Goal: Task Accomplishment & Management: Use online tool/utility

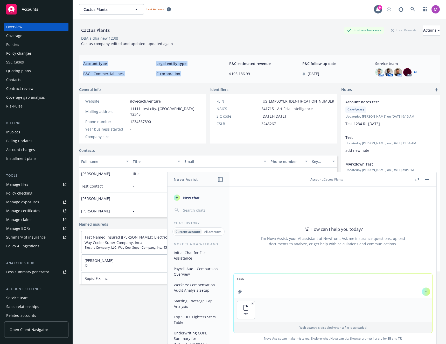
drag, startPoint x: 264, startPoint y: 54, endPoint x: 288, endPoint y: 61, distance: 25.5
click at [264, 54] on div "Cactus Plants Business Insurance Total Rewards Actions DBA: a dba new 123!!! Ca…" at bounding box center [259, 188] width 361 height 338
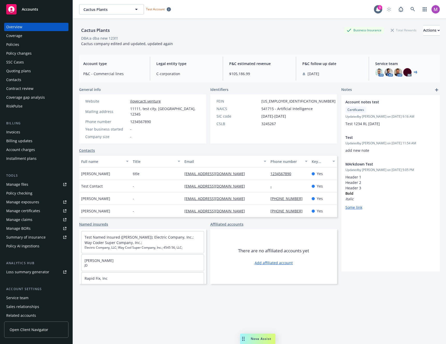
click at [243, 337] on icon "Drag to move" at bounding box center [243, 339] width 2 height 4
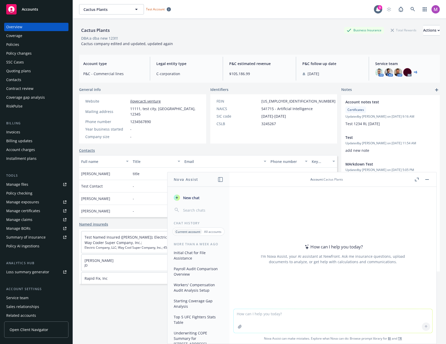
drag, startPoint x: 247, startPoint y: 336, endPoint x: 269, endPoint y: 335, distance: 22.3
click at [269, 335] on span "Nova Assist can make mistakes. Explore what Nova can do: Browse prompt library …" at bounding box center [333, 339] width 203 height 11
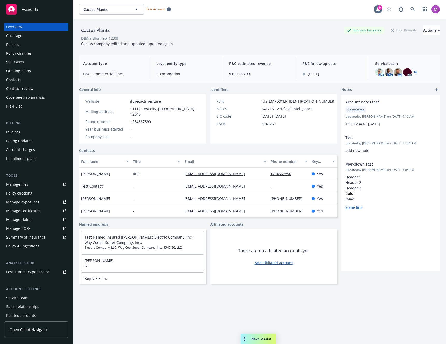
click at [246, 337] on div "Drag to move" at bounding box center [244, 339] width 6 height 10
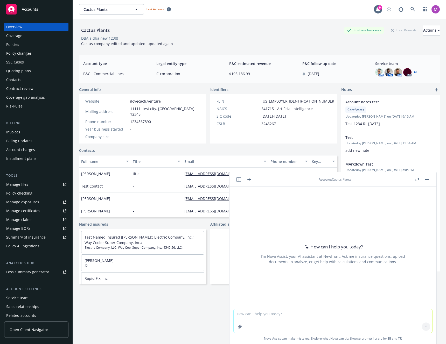
click at [238, 180] on icon "button" at bounding box center [239, 179] width 5 height 5
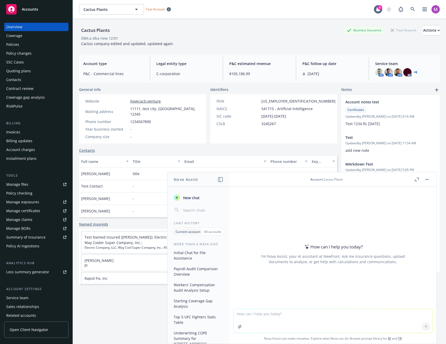
click at [208, 253] on button "Initial Chat for File Assistance" at bounding box center [199, 256] width 54 height 14
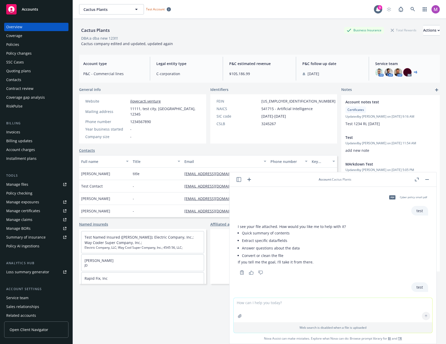
click at [418, 178] on icon "button" at bounding box center [418, 179] width 2 height 2
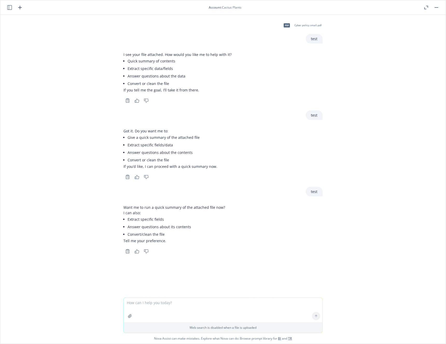
click at [229, 185] on div "pdf Cyber policy small.pdf test I see your file attached. How would you like me…" at bounding box center [223, 156] width 446 height 283
click at [284, 93] on div "I see your file attached. How would you like me to help with it? Quick summary …" at bounding box center [222, 72] width 199 height 45
click at [437, 7] on rect "button" at bounding box center [437, 7] width 4 height 1
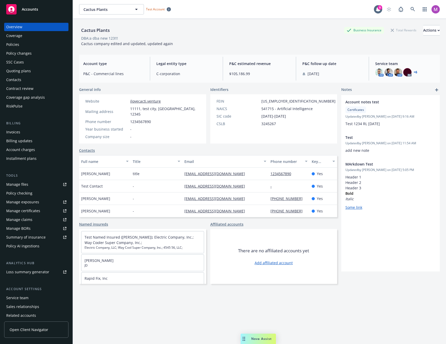
click at [204, 340] on div "Cactus Plants Business Insurance Total Rewards Actions DBA: a dba new 123!!! Ca…" at bounding box center [259, 188] width 361 height 338
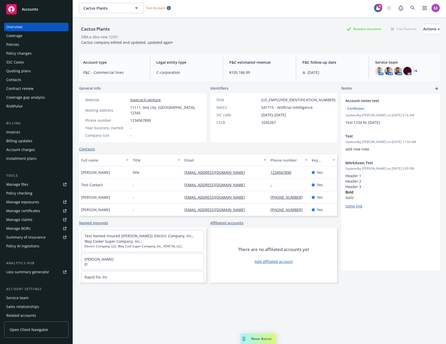
drag, startPoint x: 183, startPoint y: 343, endPoint x: 156, endPoint y: 344, distance: 27.8
click at [157, 344] on div "Cactus Plants Business Insurance Total Rewards Actions DBA: a dba new 123!!! Ca…" at bounding box center [259, 187] width 361 height 338
click at [247, 341] on div "Nova Assist" at bounding box center [261, 339] width 29 height 4
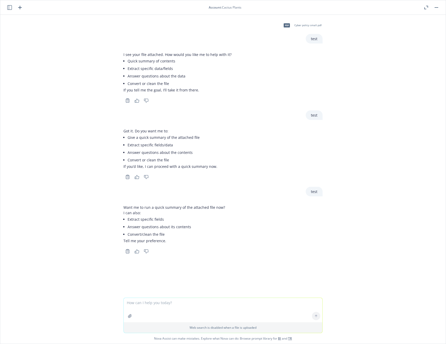
click at [264, 142] on div "Got it. Do you want me to: Give a quick summary of the attached file Extract sp…" at bounding box center [222, 148] width 199 height 45
click at [247, 107] on div "pdf Cyber policy small.pdf test I see your file attached. How would you like me…" at bounding box center [223, 156] width 446 height 283
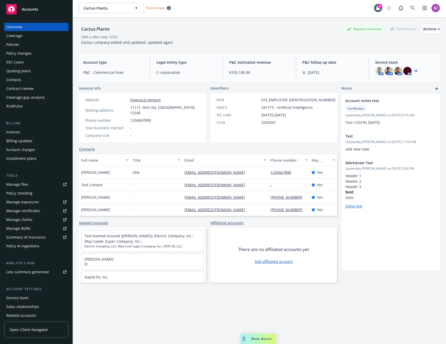
scroll to position [0, 0]
click at [240, 336] on div "Cactus Plants Business Insurance Total Rewards Actions DBA: a dba new 123!!! Ca…" at bounding box center [259, 187] width 361 height 338
drag, startPoint x: 244, startPoint y: 336, endPoint x: 386, endPoint y: 336, distance: 141.4
click at [389, 336] on div "Drag to move" at bounding box center [392, 339] width 6 height 10
click at [400, 339] on span "Nova Assist" at bounding box center [405, 339] width 20 height 4
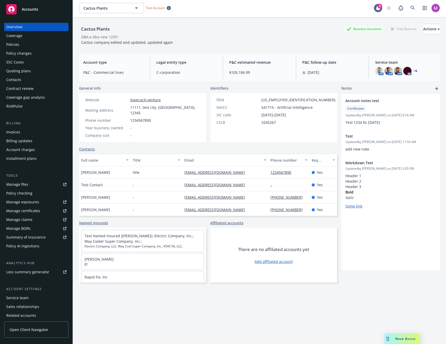
scroll to position [142, 0]
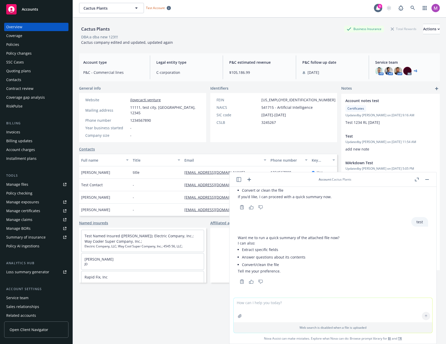
click at [392, 313] on textarea at bounding box center [333, 310] width 199 height 24
click at [389, 311] on textarea at bounding box center [333, 310] width 199 height 24
click at [417, 184] on header "Account : Cactus Plants" at bounding box center [333, 179] width 207 height 15
click at [415, 176] on header "Account : Cactus Plants" at bounding box center [333, 179] width 207 height 15
click at [417, 180] on icon "button" at bounding box center [417, 180] width 4 height 4
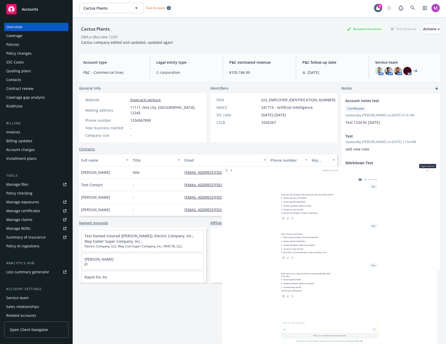
scroll to position [0, 0]
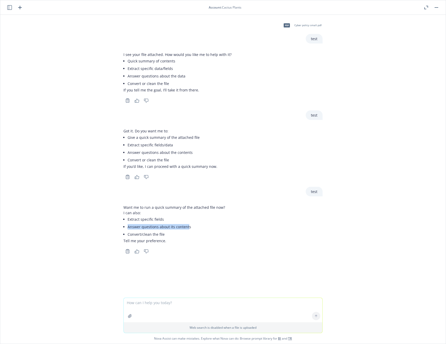
click at [185, 224] on li "Answer questions about its contents" at bounding box center [177, 227] width 98 height 8
